Goal: Find specific page/section: Find specific page/section

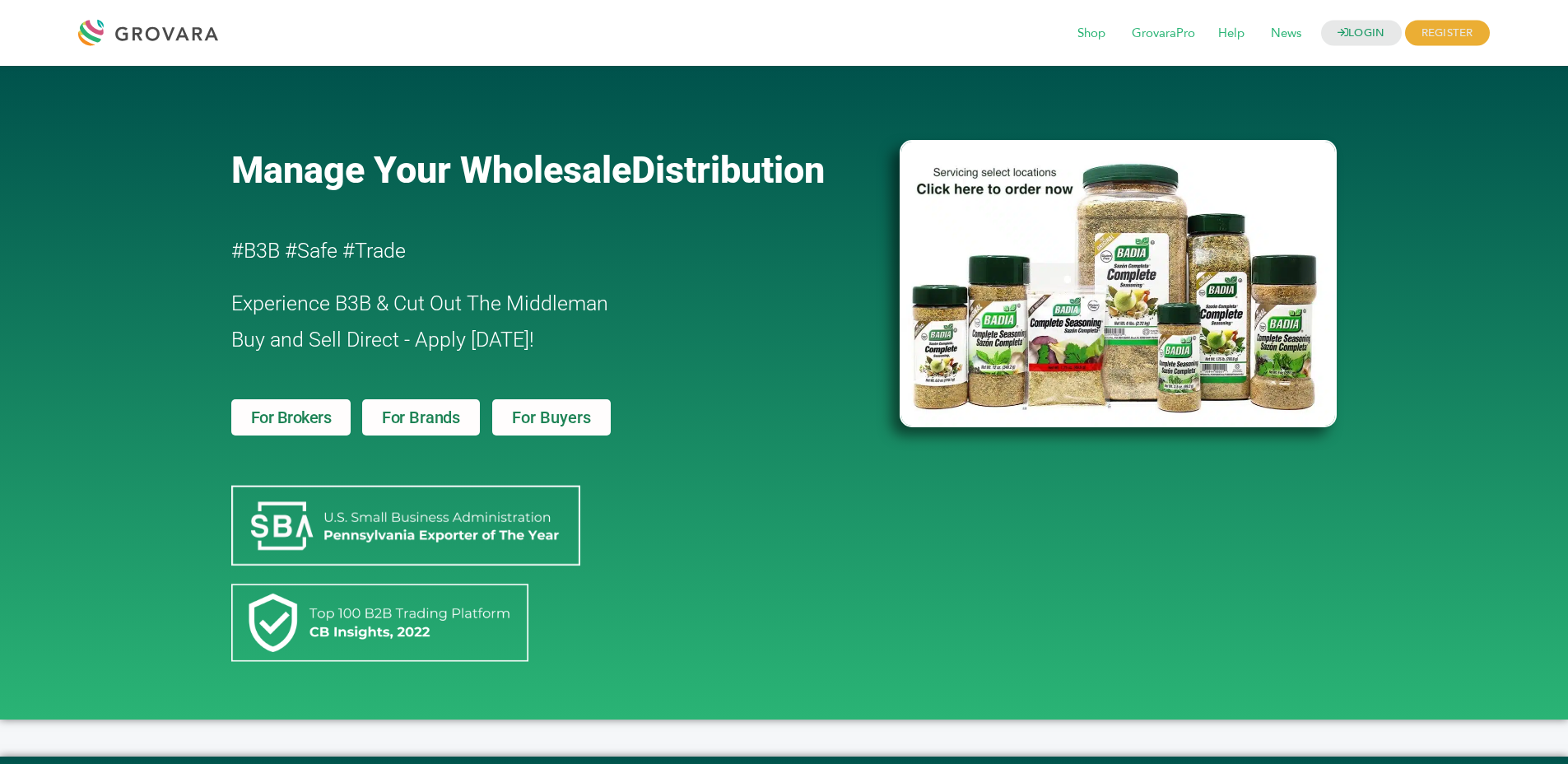
drag, startPoint x: 1346, startPoint y: 18, endPoint x: 1344, endPoint y: 48, distance: 30.1
click at [1346, 25] on div "LOGIN REGISTER I'm a Buyer I'm a Brand Shop GrovaraPro Help News" at bounding box center [858, 33] width 1264 height 39
click at [1342, 37] on link "LOGIN" at bounding box center [1361, 33] width 80 height 26
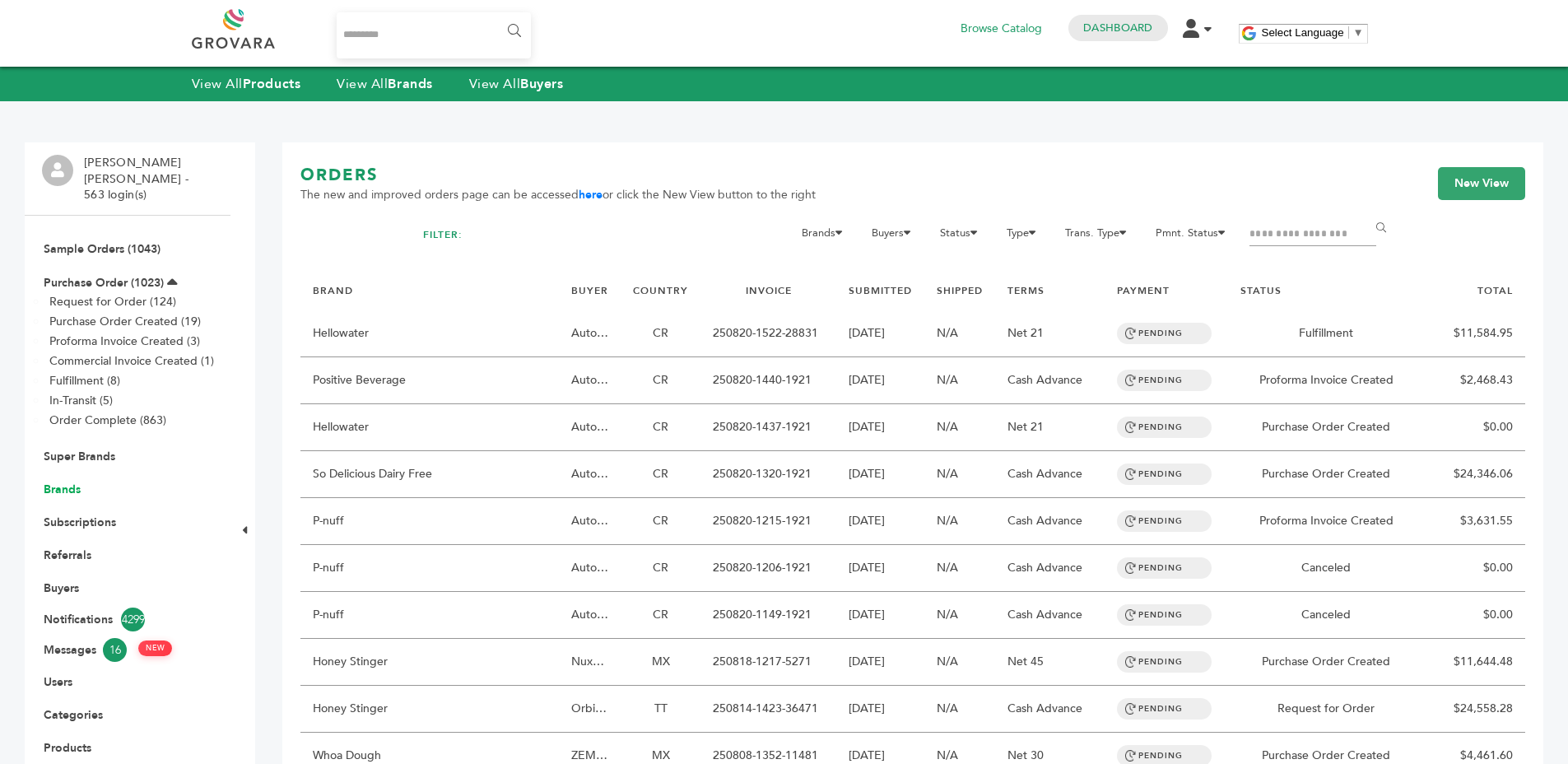
click at [78, 473] on li "Brands" at bounding box center [127, 489] width 171 height 33
click at [74, 482] on link "Brands" at bounding box center [62, 490] width 37 height 16
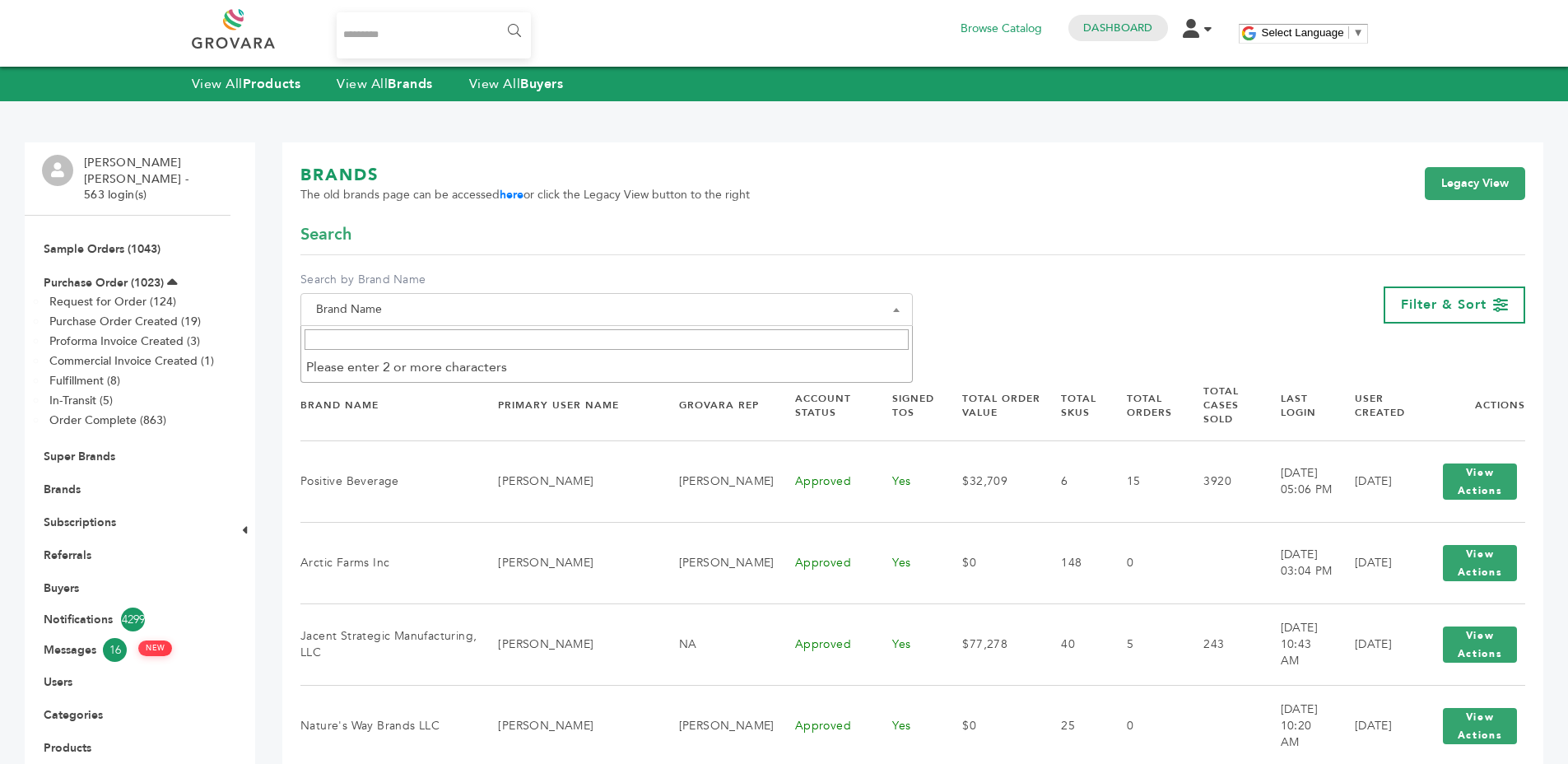
click at [569, 300] on span "Brand Name" at bounding box center [606, 310] width 595 height 23
click at [544, 342] on input "Search" at bounding box center [606, 340] width 605 height 21
type input "*****"
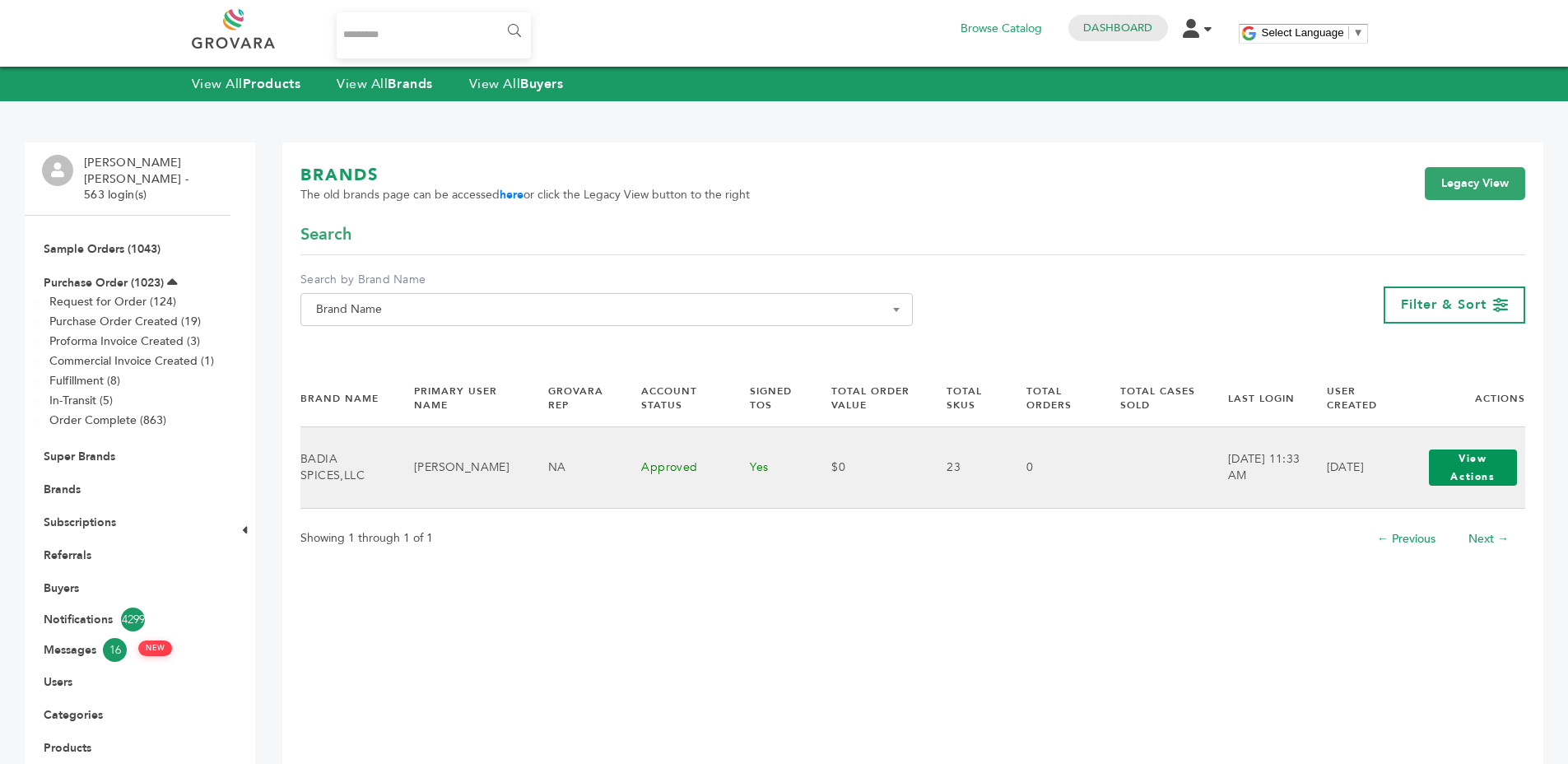
click at [1499, 459] on button "View Actions" at bounding box center [1473, 467] width 88 height 36
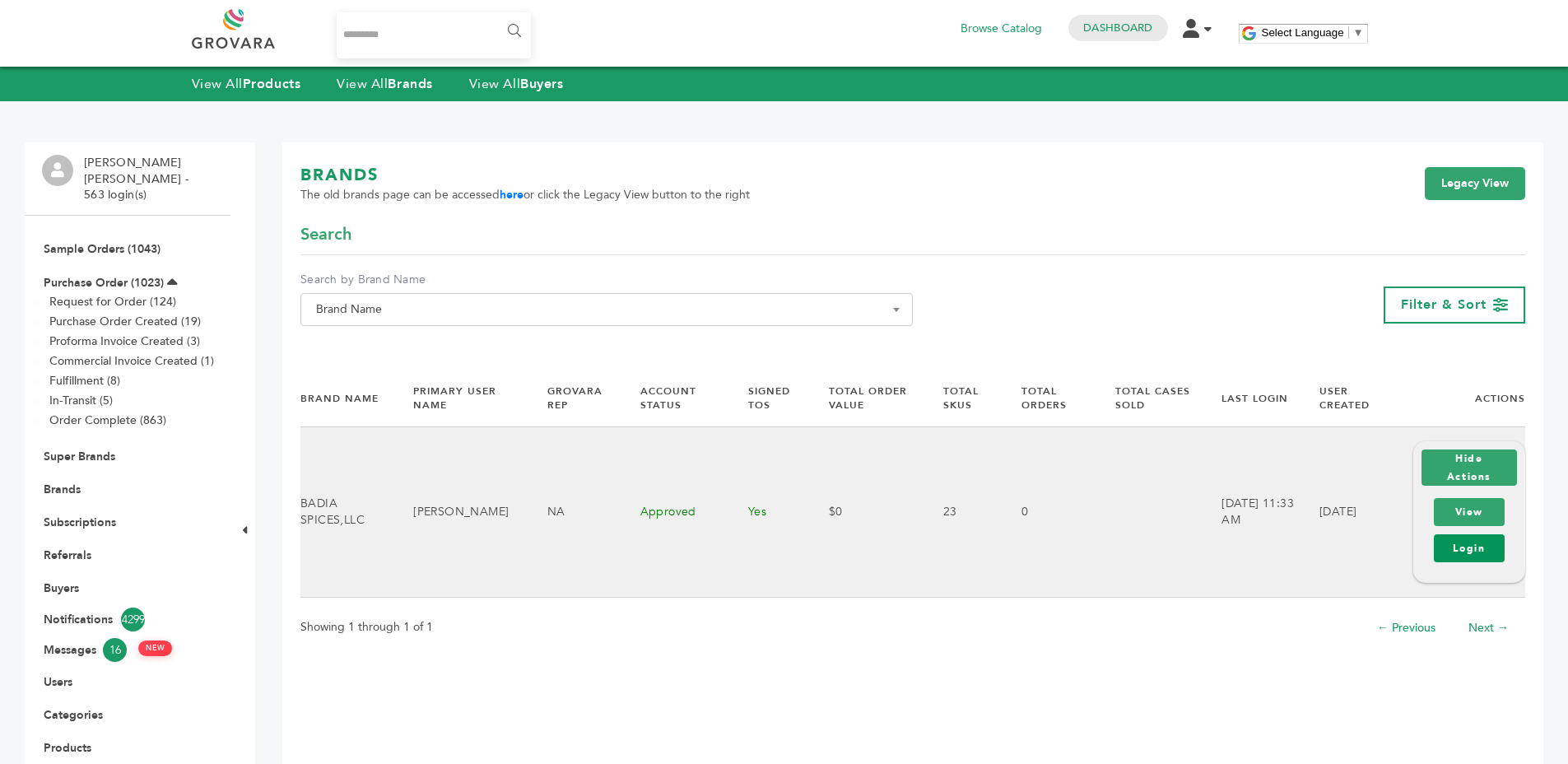
click at [1454, 546] on link "Login" at bounding box center [1469, 548] width 71 height 28
